Goal: Transaction & Acquisition: Purchase product/service

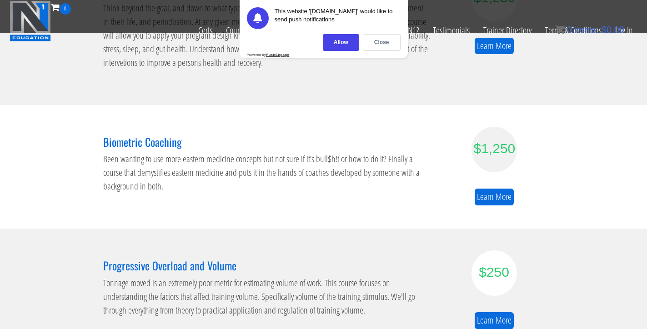
scroll to position [506, 0]
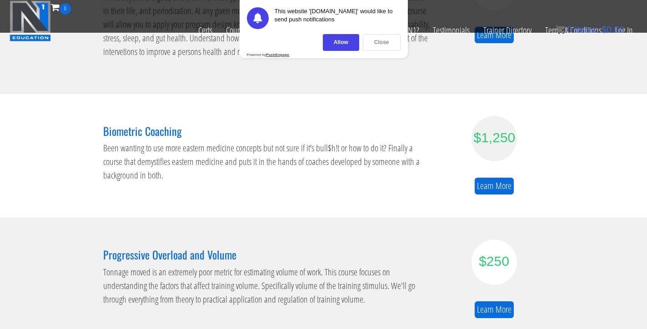
click at [368, 44] on div "Close" at bounding box center [382, 42] width 38 height 17
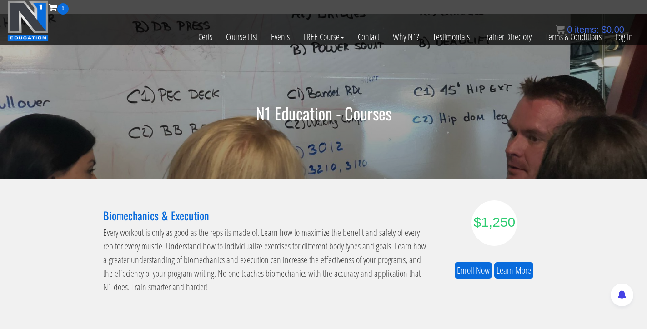
scroll to position [0, 0]
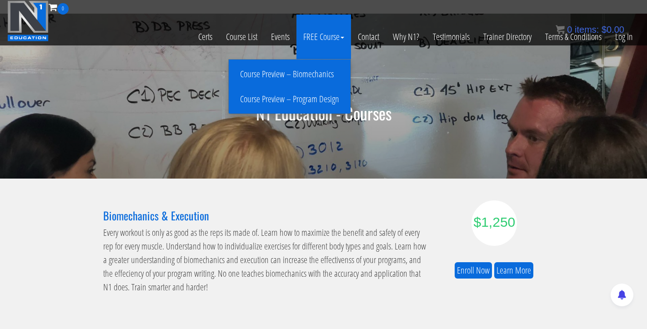
click at [307, 96] on link "Course Preview – Program Design" at bounding box center [289, 99] width 117 height 16
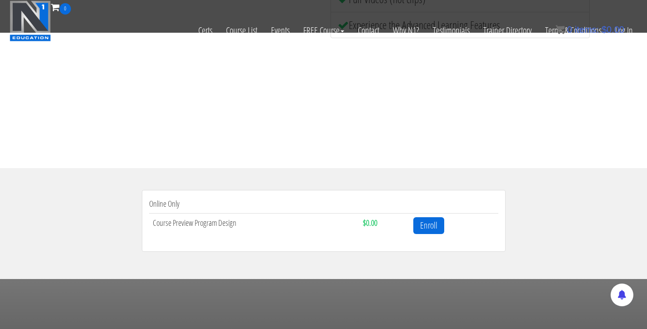
scroll to position [173, 0]
click at [420, 224] on link "Enroll" at bounding box center [429, 225] width 31 height 17
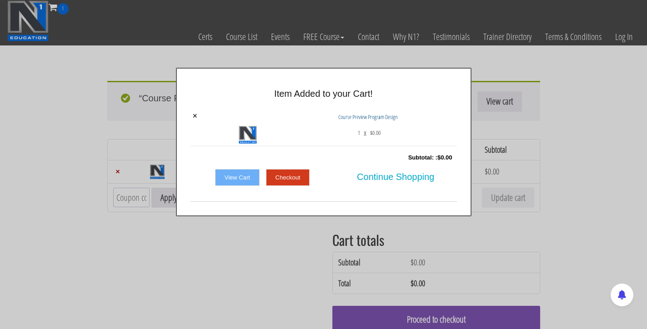
click at [293, 180] on link "Checkout" at bounding box center [288, 177] width 44 height 17
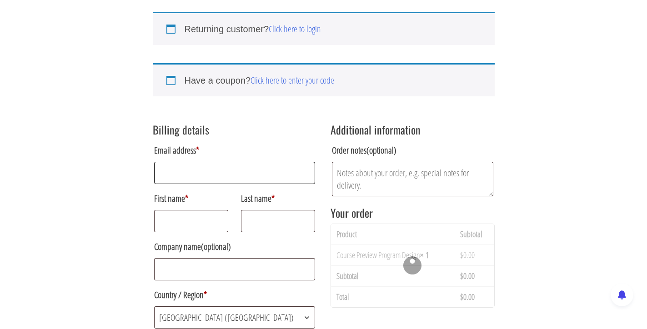
scroll to position [70, 0]
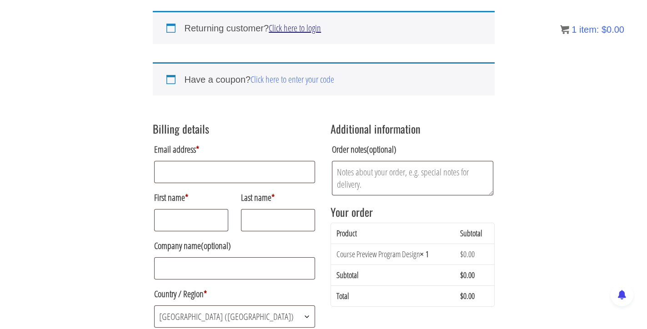
click at [292, 31] on link "Click here to login" at bounding box center [295, 28] width 52 height 12
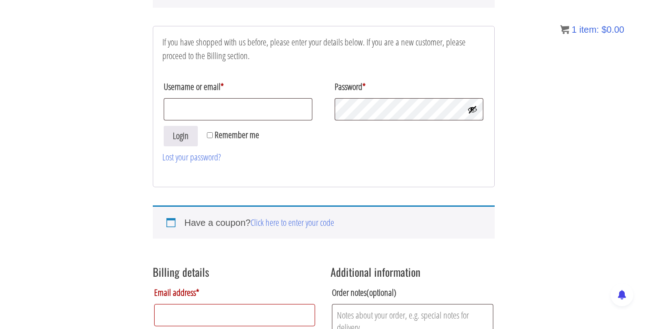
scroll to position [110, 0]
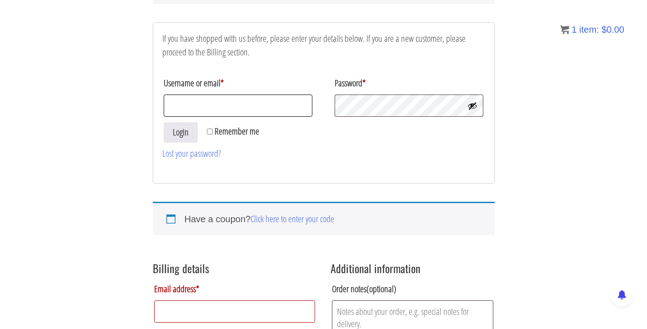
type input "teambeautifulchaosfitness@gmail.com"
click at [181, 133] on button "Login" at bounding box center [181, 132] width 34 height 20
click at [180, 137] on button "Login" at bounding box center [181, 132] width 34 height 20
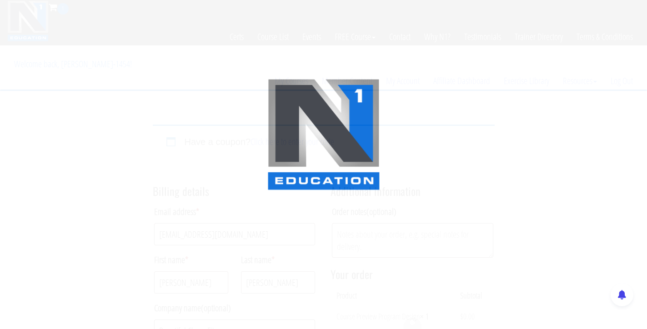
select select "WA"
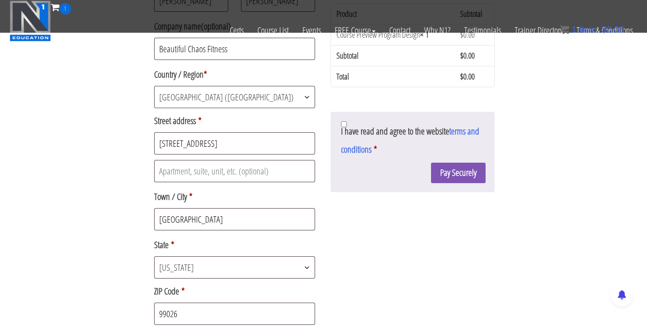
scroll to position [232, 0]
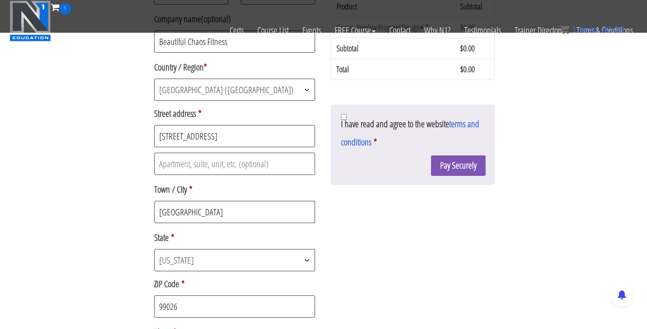
click at [344, 117] on input "I have read and agree to the website terms and conditions *" at bounding box center [344, 117] width 6 height 6
checkbox input "true"
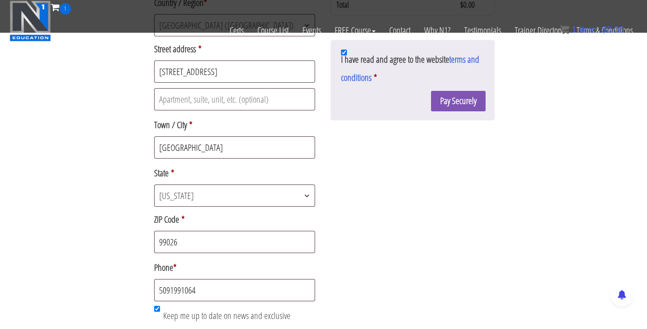
scroll to position [208, 0]
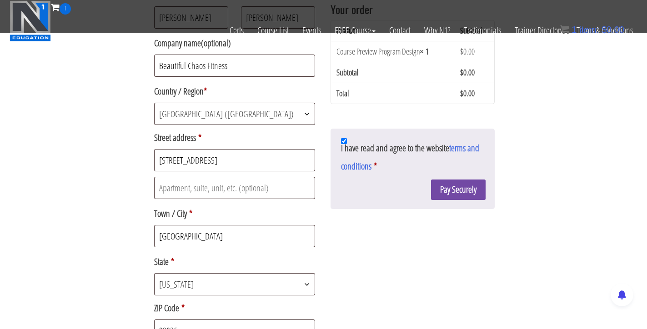
click at [453, 195] on button "Pay Securely" at bounding box center [458, 190] width 55 height 20
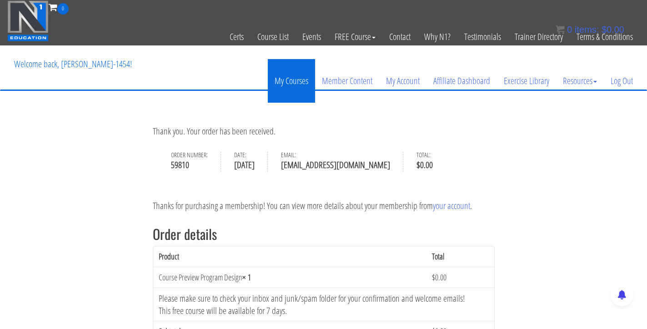
click at [296, 85] on link "My Courses" at bounding box center [291, 81] width 47 height 44
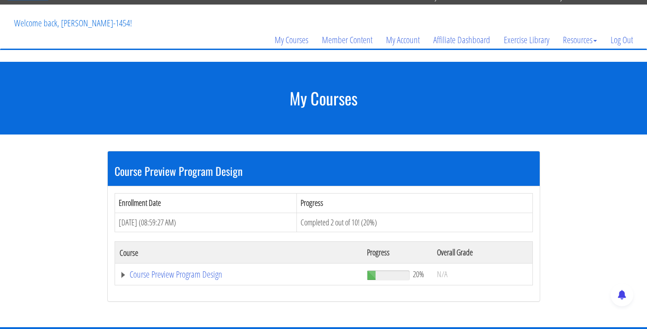
scroll to position [59, 0]
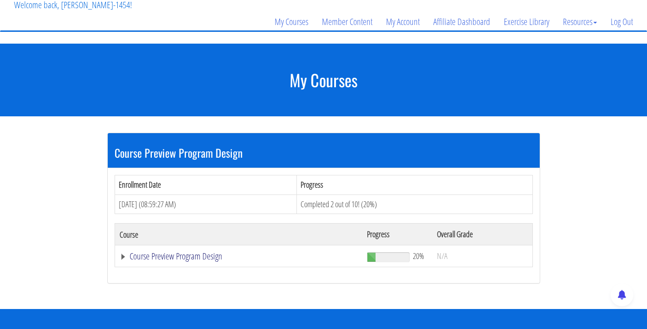
click at [204, 252] on link "Course Preview Program Design" at bounding box center [239, 256] width 238 height 9
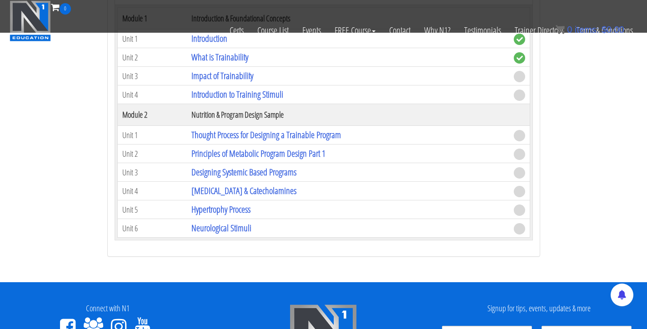
scroll to position [270, 0]
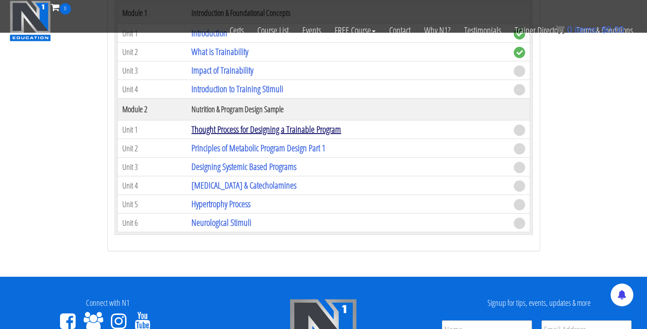
click at [230, 129] on link "Thought Process for Designing a Trainable Program" at bounding box center [267, 129] width 150 height 12
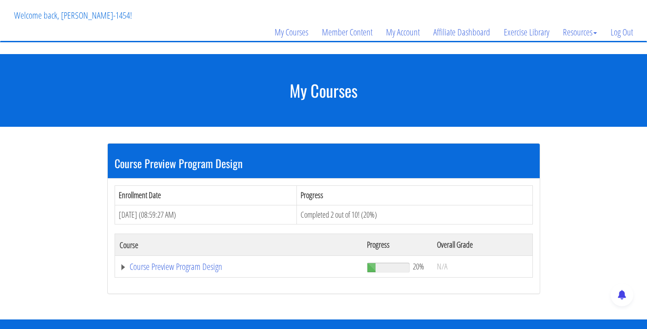
scroll to position [67, 0]
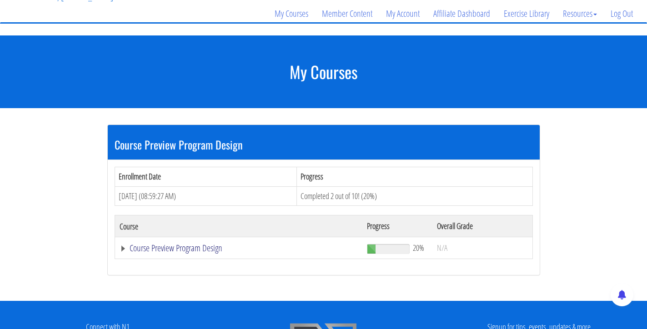
click at [194, 244] on link "Course Preview Program Design" at bounding box center [239, 248] width 238 height 9
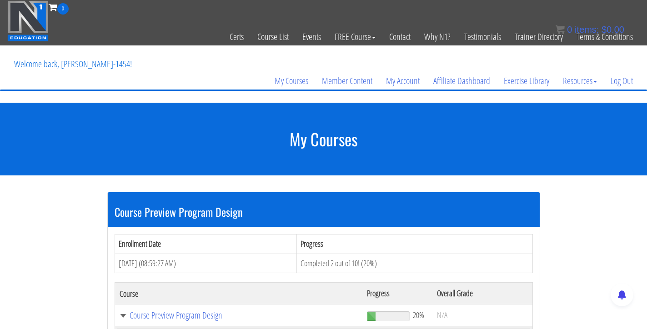
scroll to position [0, 0]
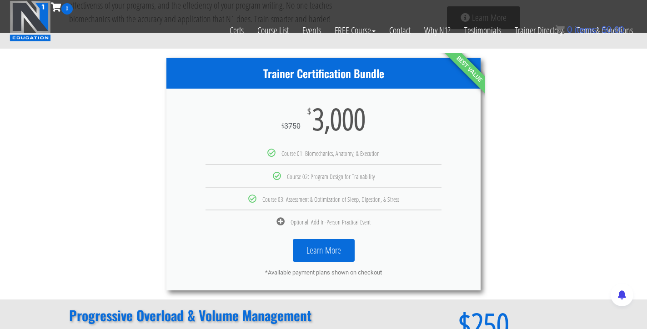
scroll to position [493, 0]
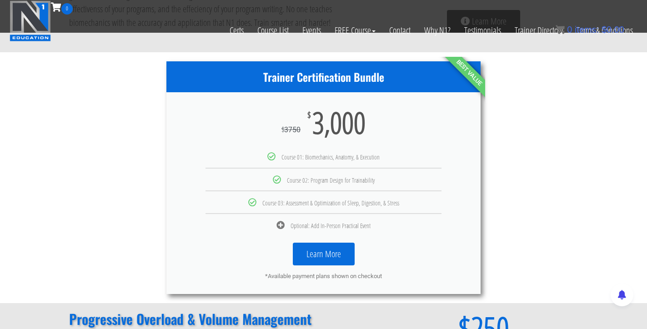
click at [318, 245] on link "Learn More" at bounding box center [324, 254] width 62 height 23
click at [346, 243] on link "Learn More" at bounding box center [324, 254] width 62 height 23
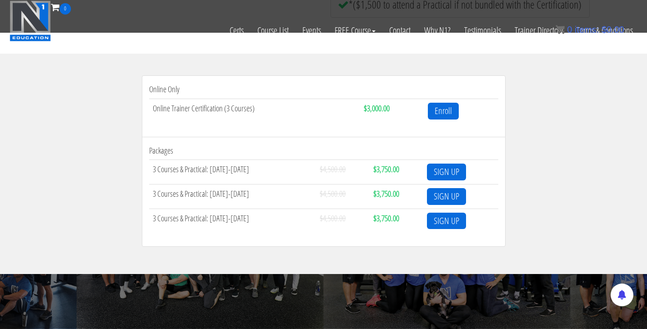
scroll to position [328, 0]
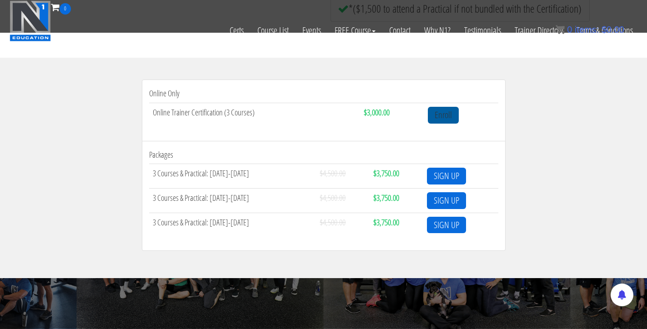
click at [441, 115] on link "Enroll" at bounding box center [443, 115] width 31 height 17
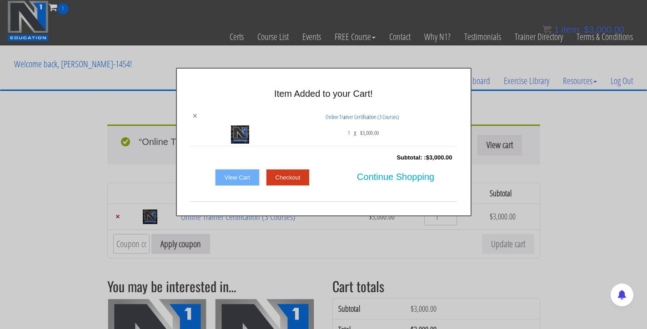
click at [194, 116] on link "×" at bounding box center [195, 116] width 5 height 8
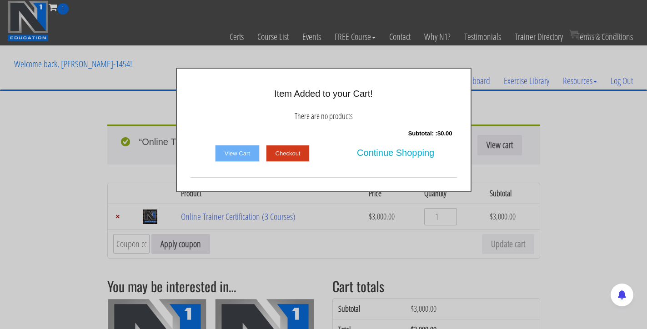
click at [232, 149] on link "View Cart" at bounding box center [237, 153] width 45 height 17
click at [576, 146] on div "× Item Added to your Cart! There are no products Subtotal: : $ 0.00 View Cart C…" at bounding box center [323, 130] width 647 height 125
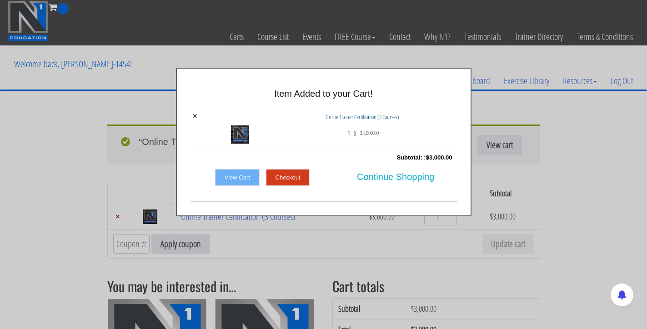
click at [298, 176] on link "Checkout" at bounding box center [288, 177] width 44 height 17
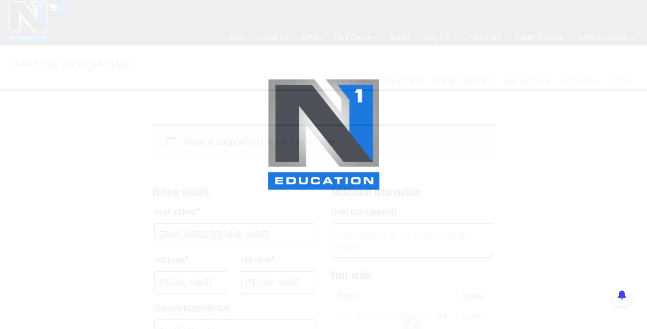
select select "WA"
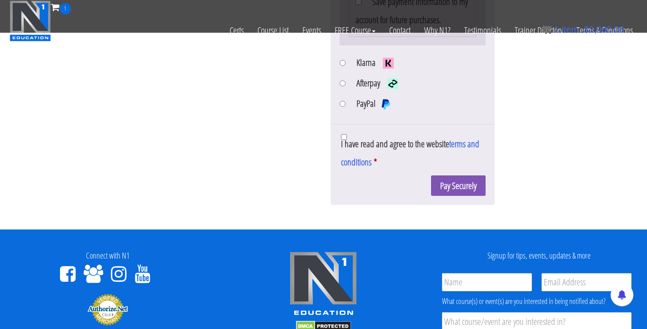
scroll to position [724, 0]
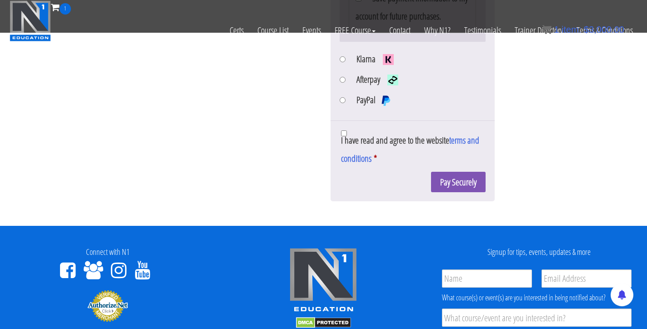
click at [343, 103] on input "PayPal" at bounding box center [343, 100] width 6 height 6
radio input "true"
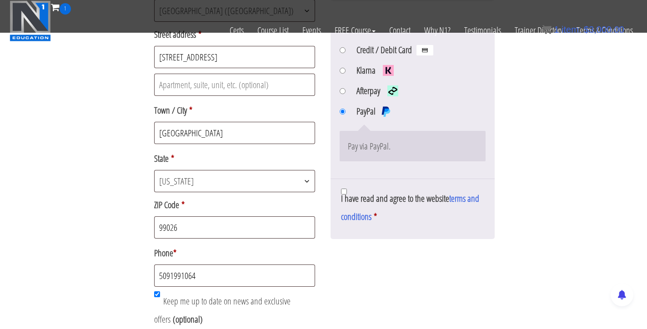
scroll to position [313, 0]
type input "5094991064"
click at [91, 257] on div "Have a coupon? Click here to enter your code If you have a coupon code, please …" at bounding box center [323, 54] width 647 height 643
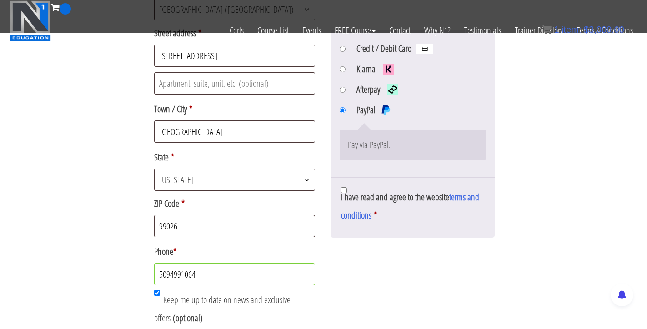
scroll to position [345, 0]
